Goal: Navigation & Orientation: Understand site structure

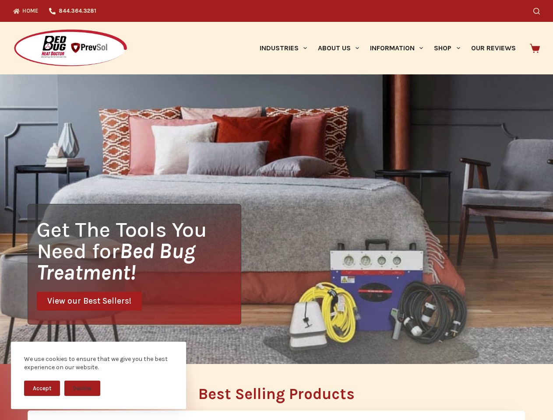
click at [276, 210] on div "Get The Tools You Need for Bed Bug Treatment! View our Best Sellers!" at bounding box center [276, 219] width 553 height 290
click at [42, 388] on button "Accept" at bounding box center [42, 388] width 36 height 15
click at [82, 388] on button "Decline" at bounding box center [82, 388] width 36 height 15
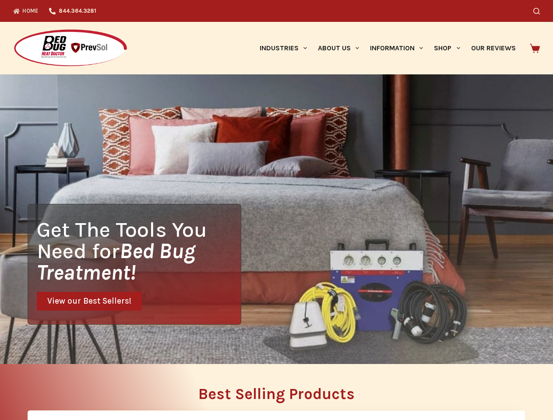
click at [540, 11] on icon "Search" at bounding box center [536, 11] width 7 height 7
click at [286, 48] on link "Industries" at bounding box center [283, 48] width 58 height 53
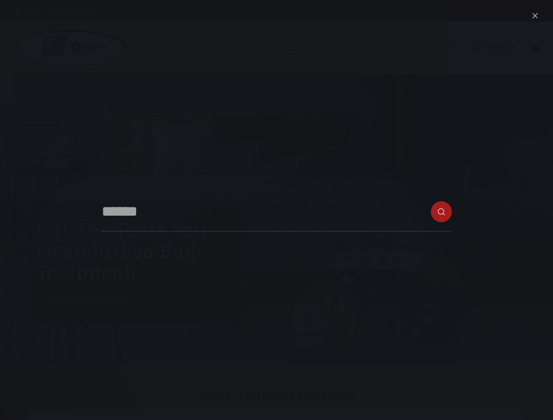
click at [342, 48] on link "About Us" at bounding box center [338, 48] width 52 height 53
click at [400, 48] on link "Information" at bounding box center [397, 48] width 64 height 53
click at [451, 48] on link "Shop" at bounding box center [447, 48] width 37 height 53
